Goal: Navigation & Orientation: Find specific page/section

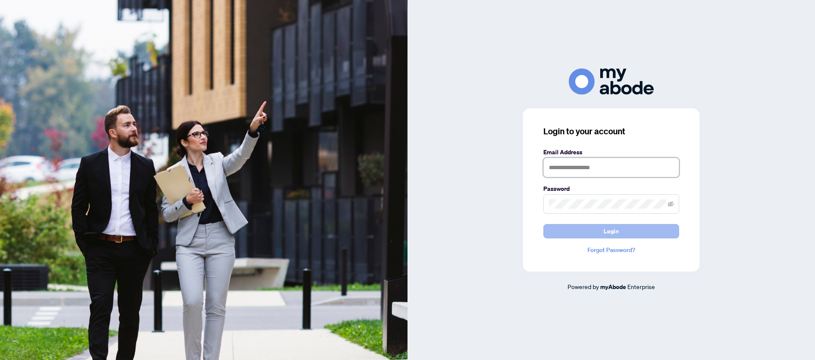
type input "**********"
click at [631, 230] on button "Login" at bounding box center [611, 231] width 136 height 14
